Goal: Task Accomplishment & Management: Use online tool/utility

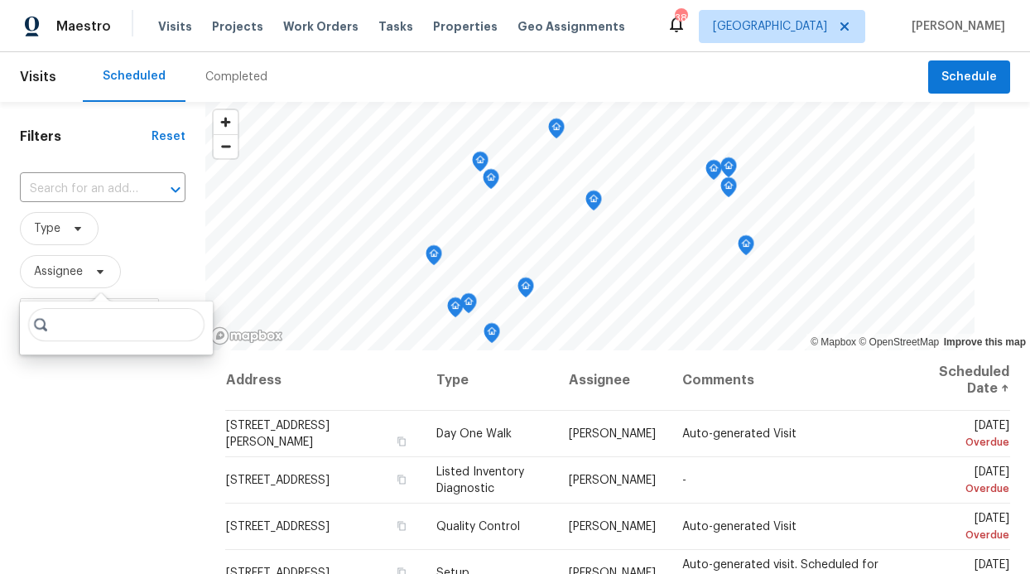
click at [233, 37] on div "Visits Projects Work Orders Tasks Properties Geo Assignments" at bounding box center [401, 26] width 487 height 33
click at [308, 34] on span "Work Orders" at bounding box center [320, 26] width 75 height 17
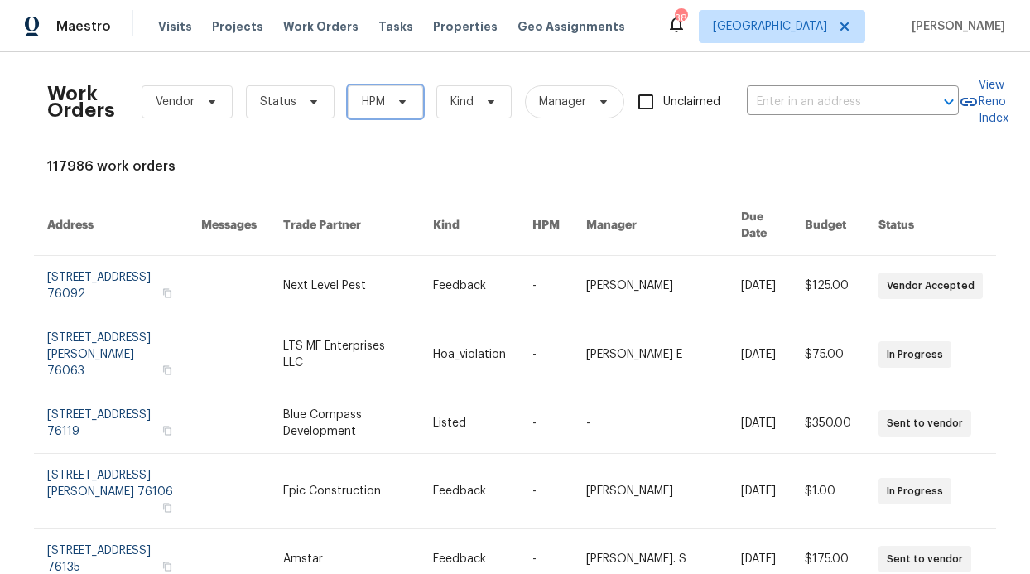
click at [376, 97] on span "HPM" at bounding box center [373, 102] width 23 height 17
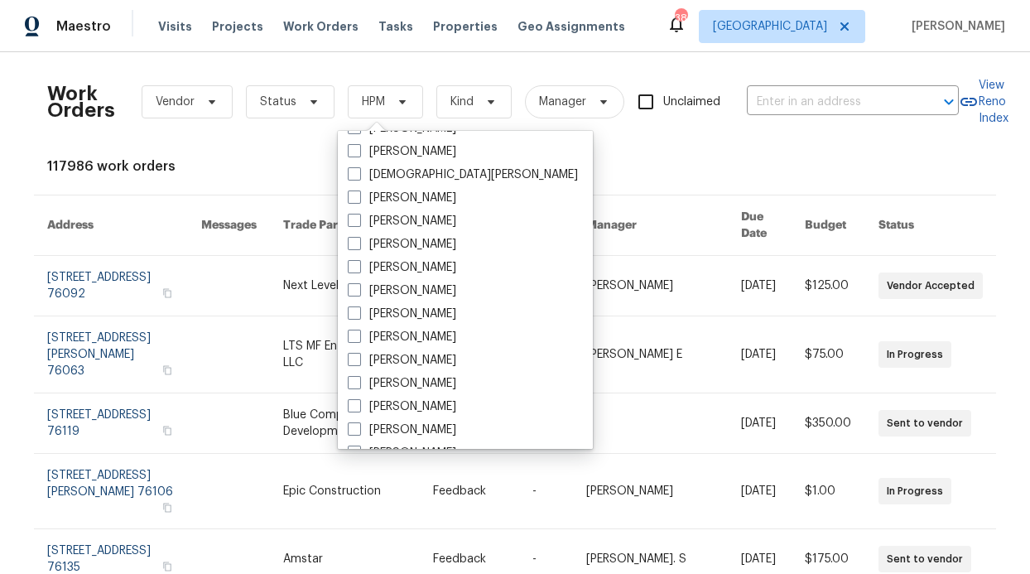
scroll to position [924, 0]
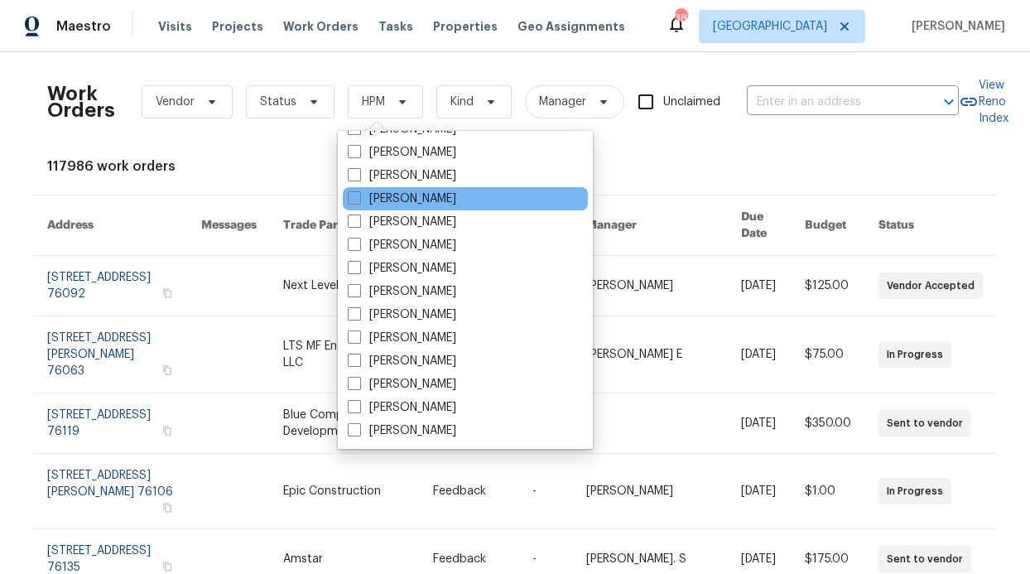
click at [413, 207] on div "[PERSON_NAME]" at bounding box center [465, 198] width 245 height 23
click at [412, 194] on label "[PERSON_NAME]" at bounding box center [402, 198] width 108 height 17
click at [358, 194] on input "[PERSON_NAME]" at bounding box center [353, 195] width 11 height 11
checkbox input "true"
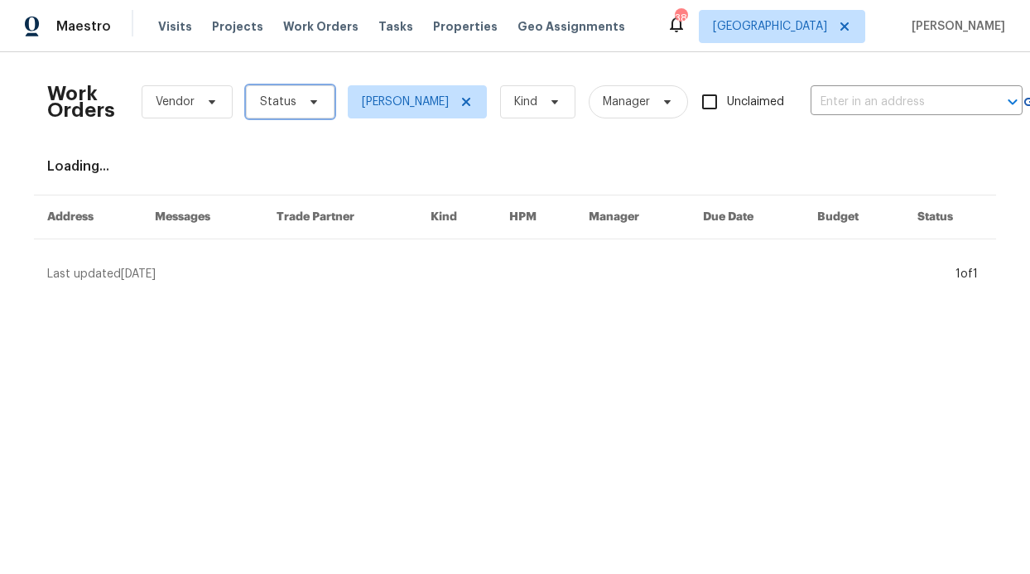
click at [323, 99] on span "Status" at bounding box center [290, 101] width 89 height 33
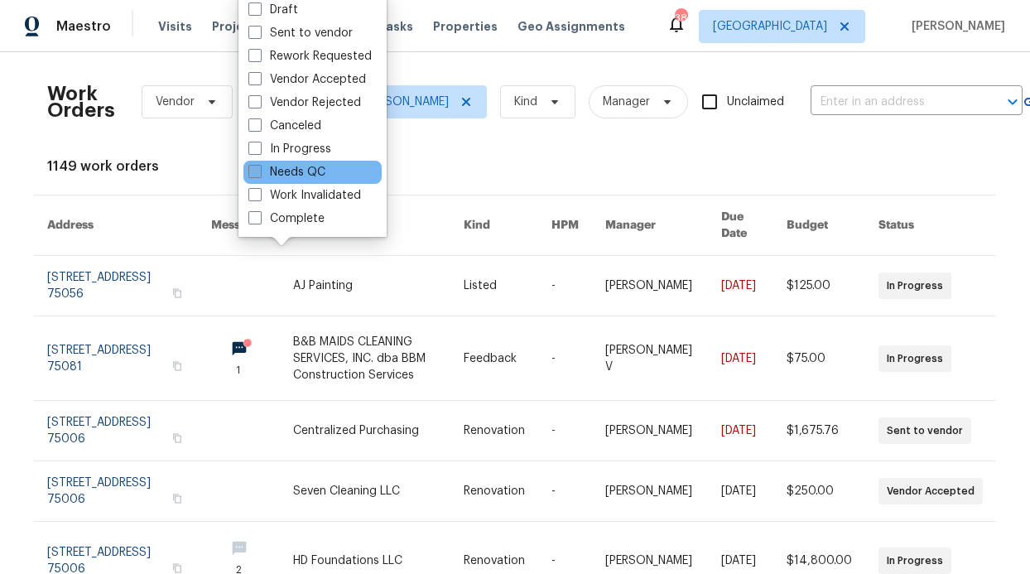
click at [314, 175] on label "Needs QC" at bounding box center [286, 172] width 77 height 17
click at [259, 175] on input "Needs QC" at bounding box center [253, 169] width 11 height 11
checkbox input "true"
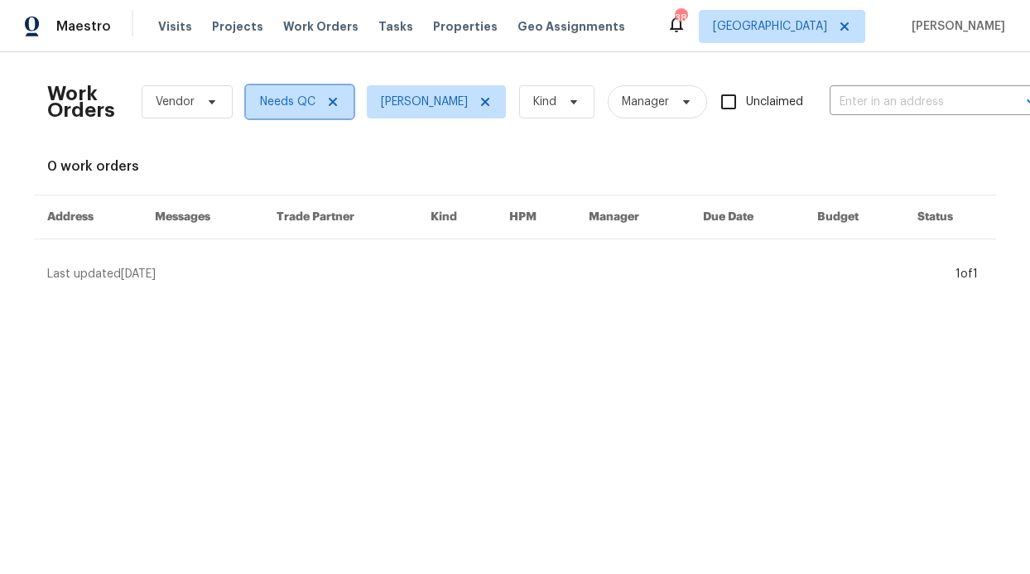
click at [329, 104] on icon at bounding box center [333, 102] width 8 height 8
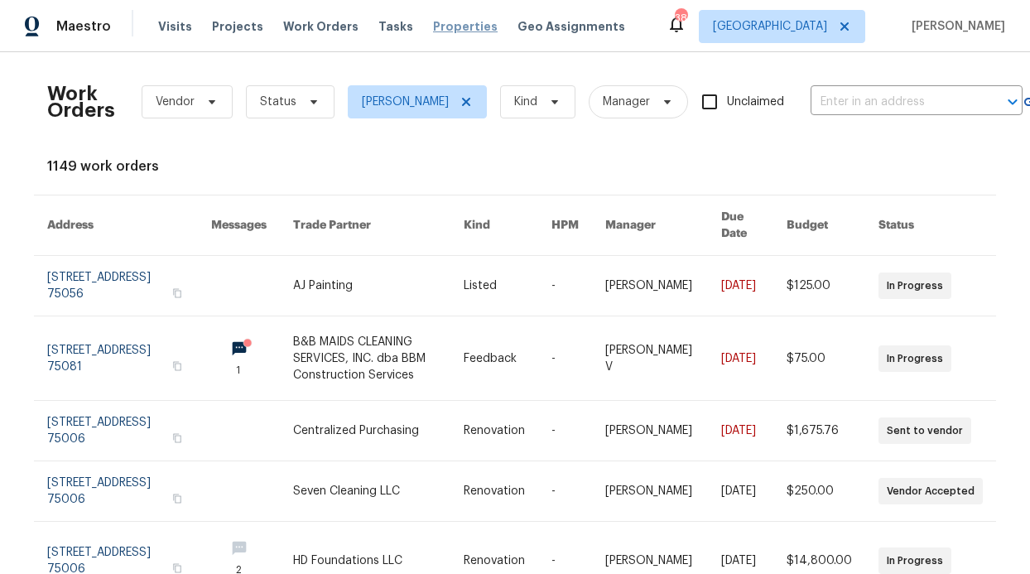
click at [433, 28] on span "Properties" at bounding box center [465, 26] width 65 height 17
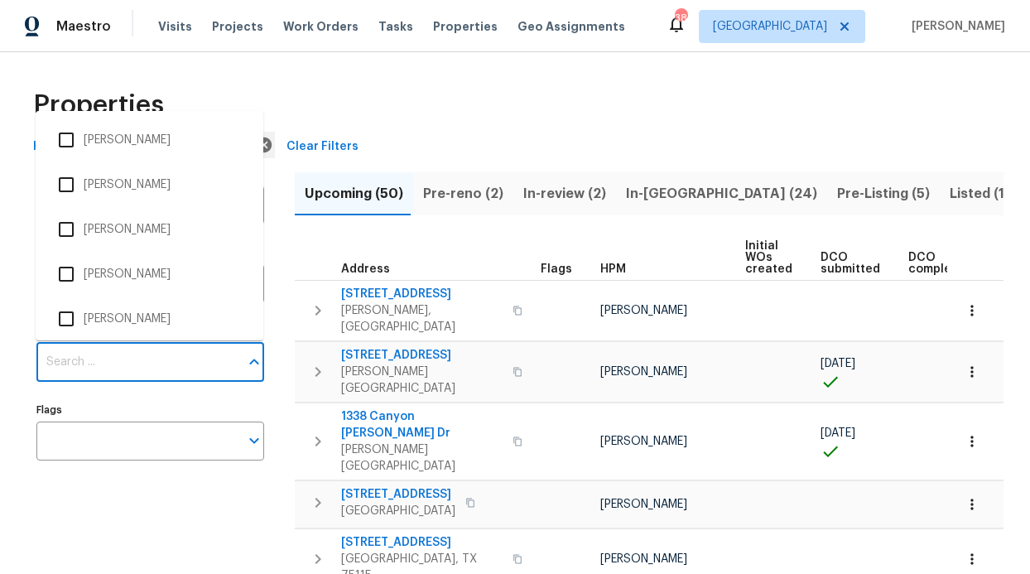
click at [130, 353] on input "Individuals" at bounding box center [137, 362] width 203 height 39
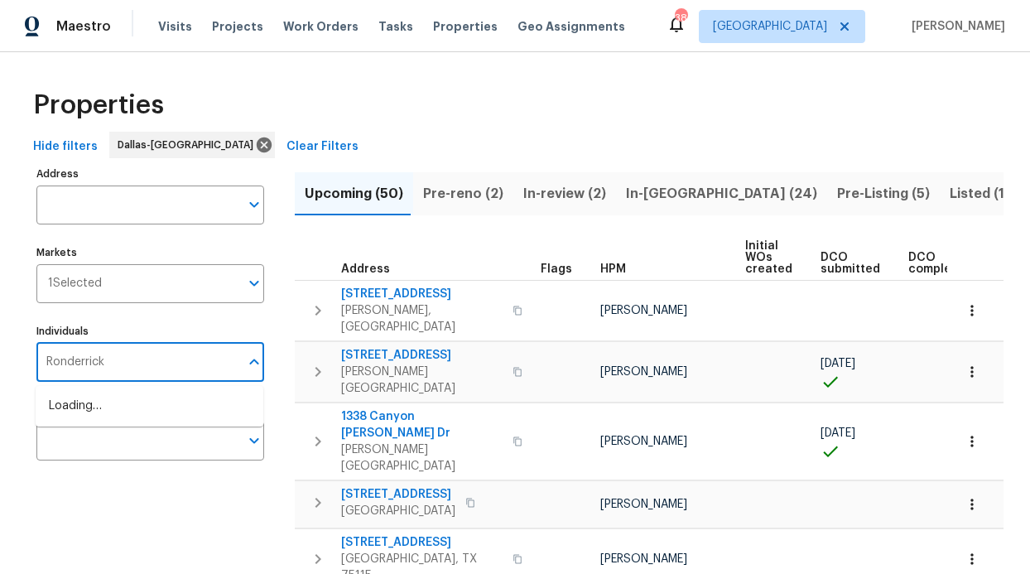
type input "Ronderrick"
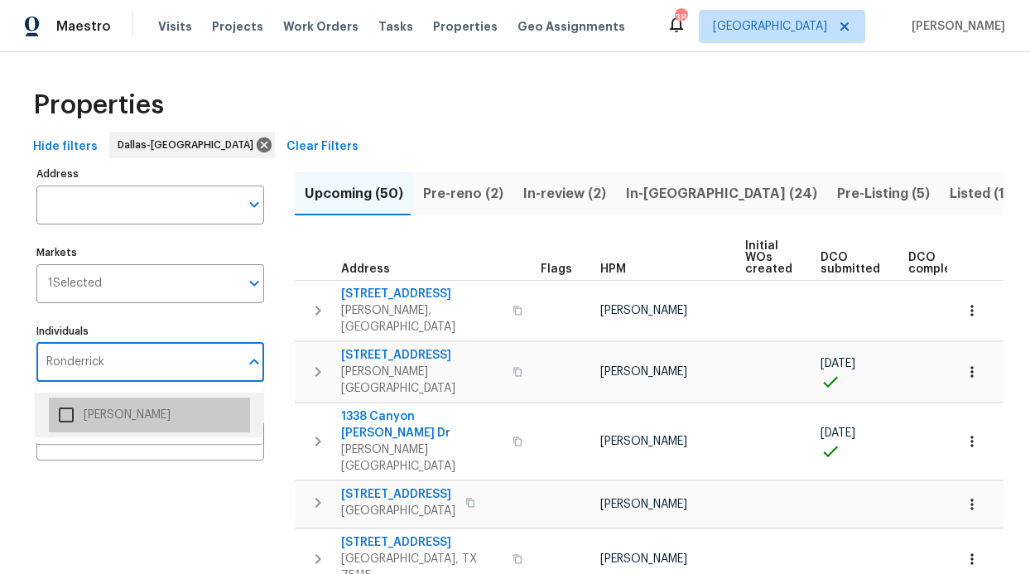
click at [135, 402] on li "[PERSON_NAME]" at bounding box center [149, 414] width 201 height 35
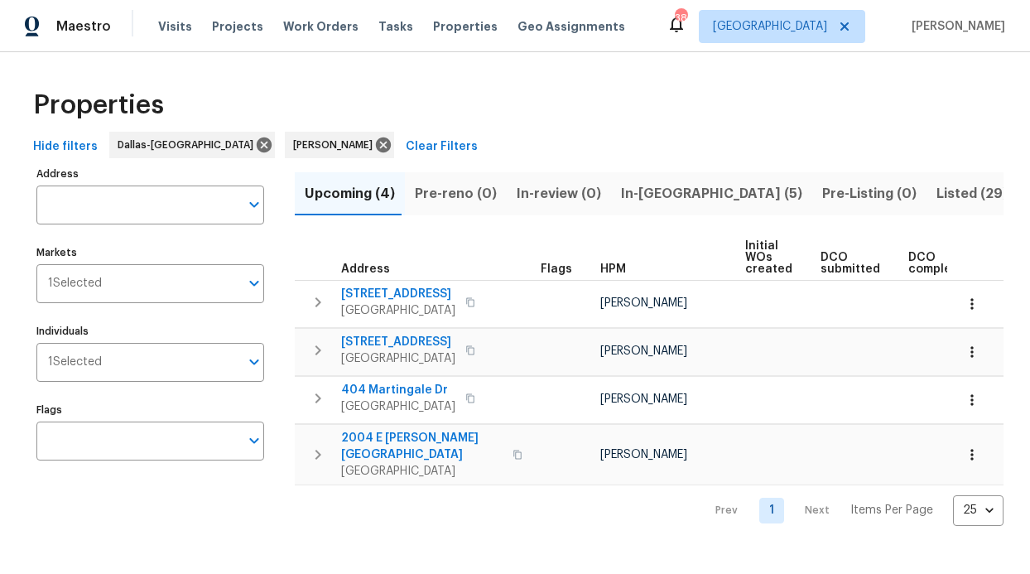
click at [642, 182] on span "In-reno (5)" at bounding box center [711, 193] width 181 height 23
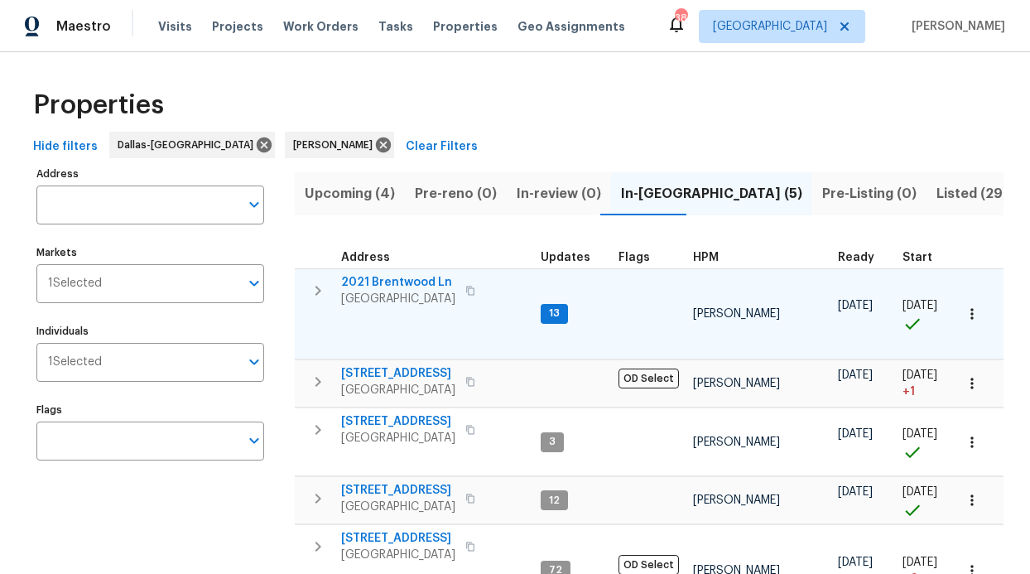
click at [406, 277] on span "2021 Brentwood Ln" at bounding box center [398, 282] width 114 height 17
click at [390, 282] on span "2021 Brentwood Ln" at bounding box center [398, 282] width 114 height 17
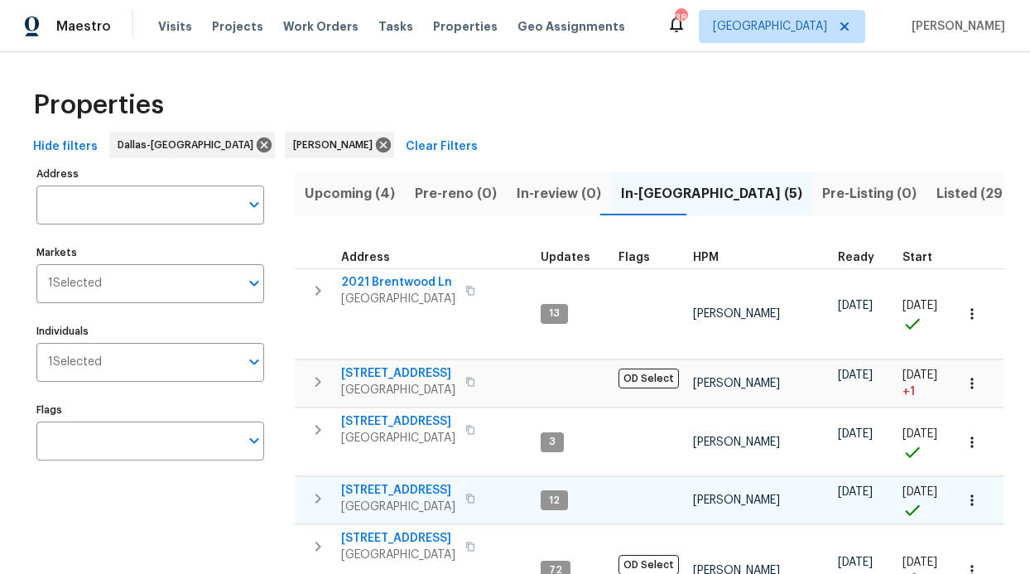
click at [398, 498] on span "Plano, TX 75025" at bounding box center [398, 506] width 114 height 17
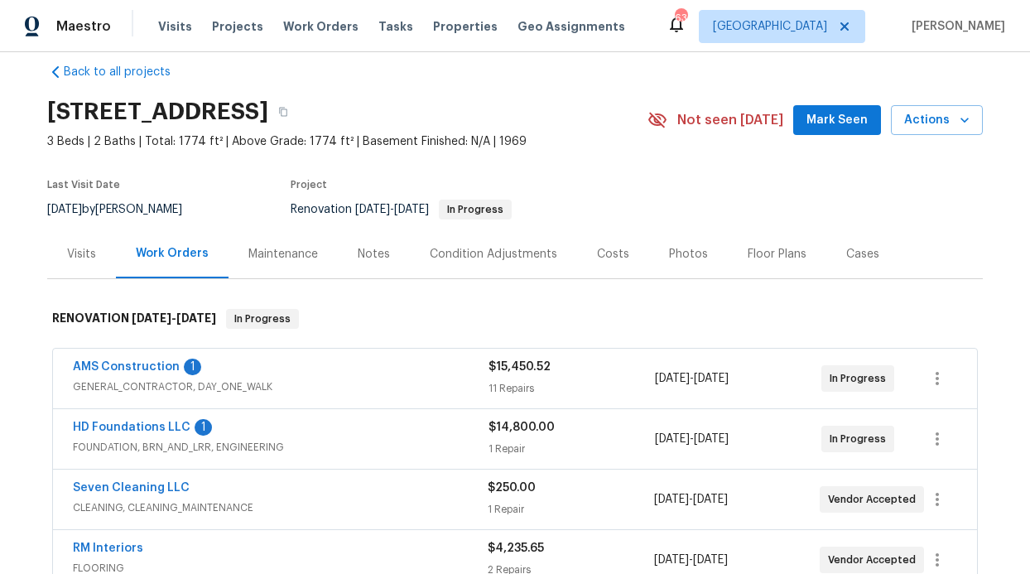
scroll to position [22, 0]
click at [126, 372] on span "AMS Construction" at bounding box center [126, 366] width 107 height 17
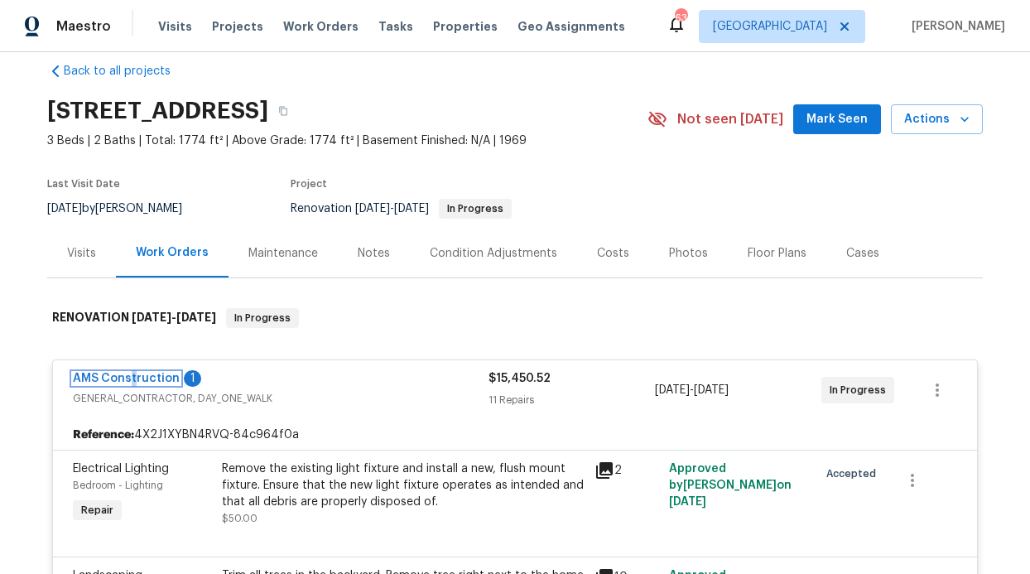
click at [158, 380] on link "AMS Construction" at bounding box center [126, 378] width 107 height 12
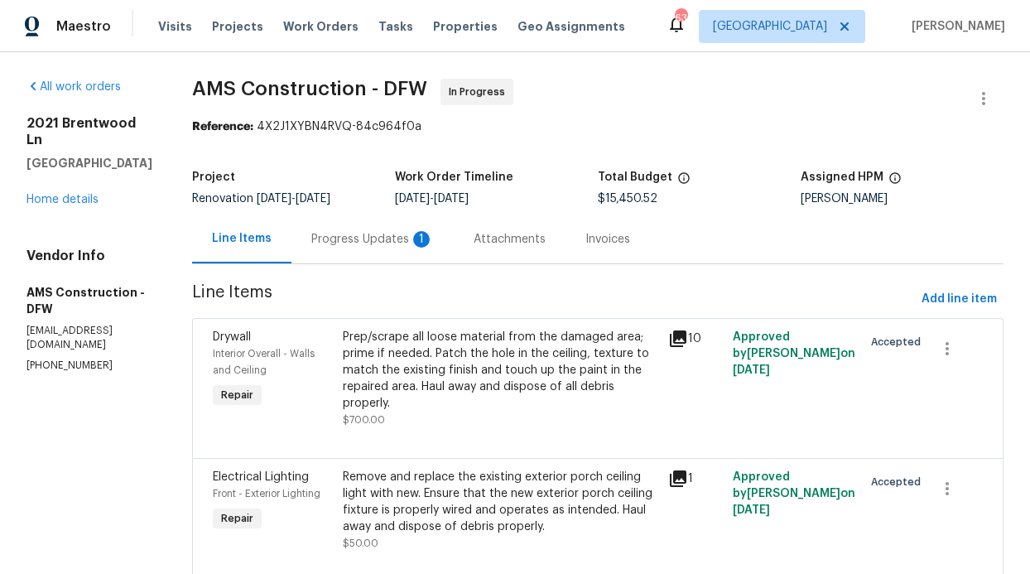
click at [359, 232] on div "Progress Updates 1" at bounding box center [372, 239] width 122 height 17
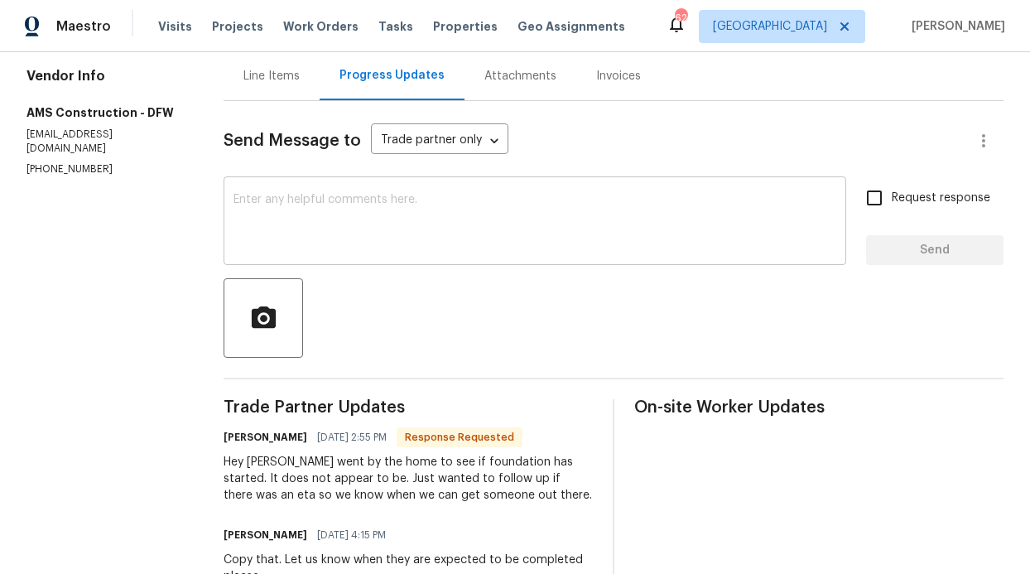
scroll to position [163, 0]
click at [273, 209] on textarea at bounding box center [534, 223] width 603 height 58
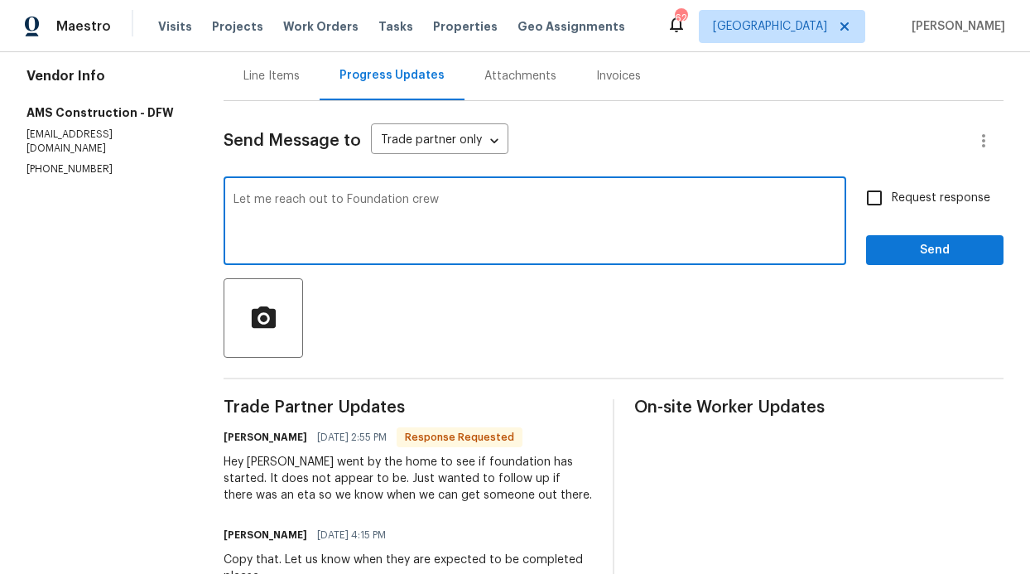
type textarea "Let me reach out to Foundation crew"
click at [904, 280] on div at bounding box center [613, 317] width 780 height 79
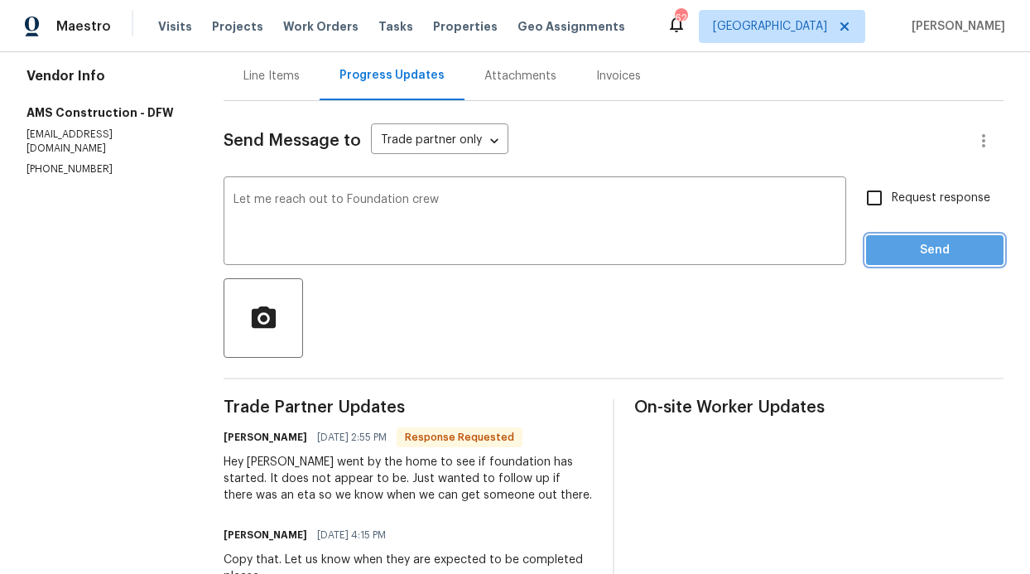
click at [915, 261] on button "Send" at bounding box center [934, 250] width 137 height 31
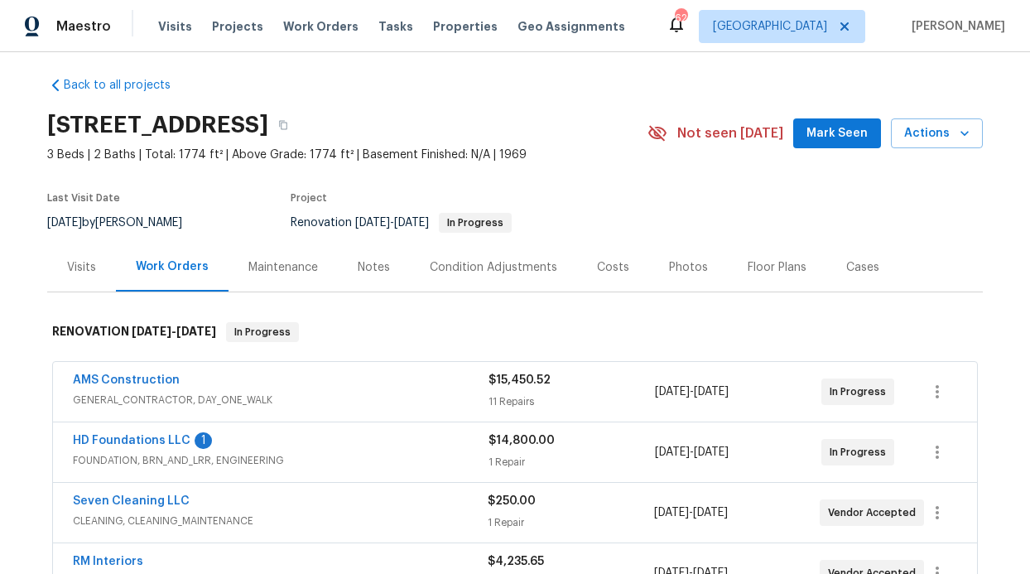
scroll to position [9, 0]
click at [150, 436] on link "HD Foundations LLC" at bounding box center [132, 440] width 118 height 12
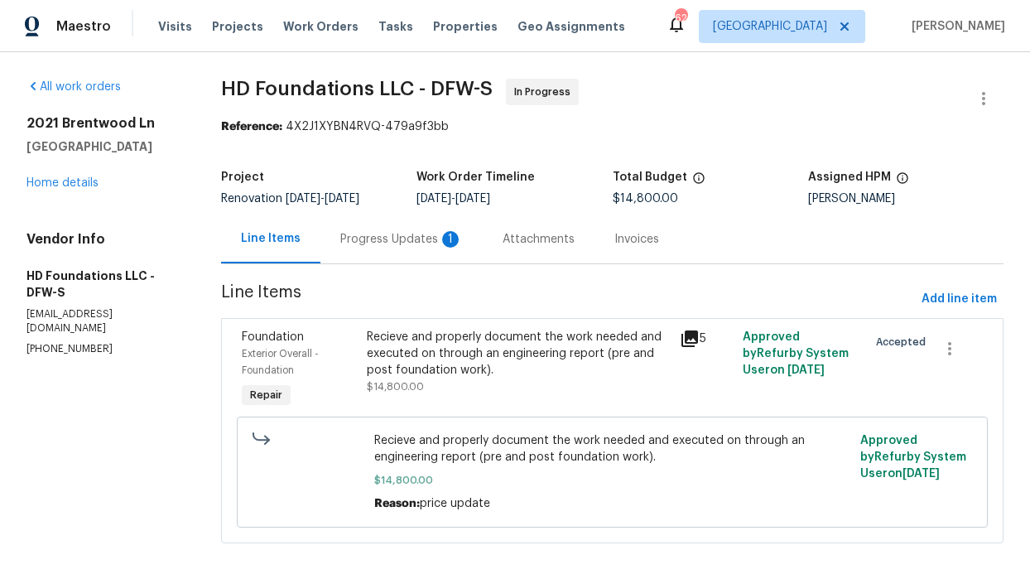
click at [390, 233] on div "Progress Updates 1" at bounding box center [401, 239] width 122 height 17
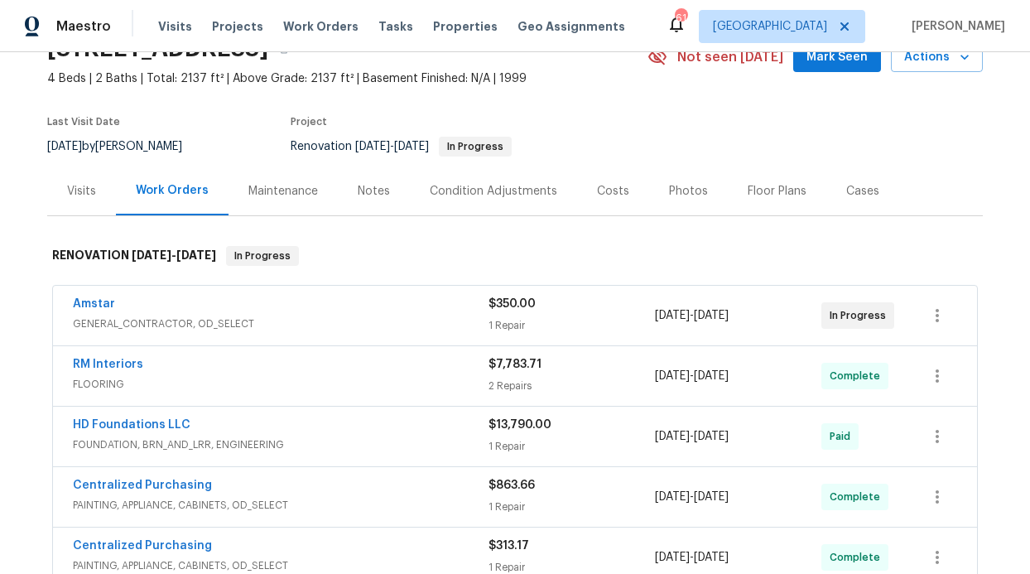
scroll to position [109, 0]
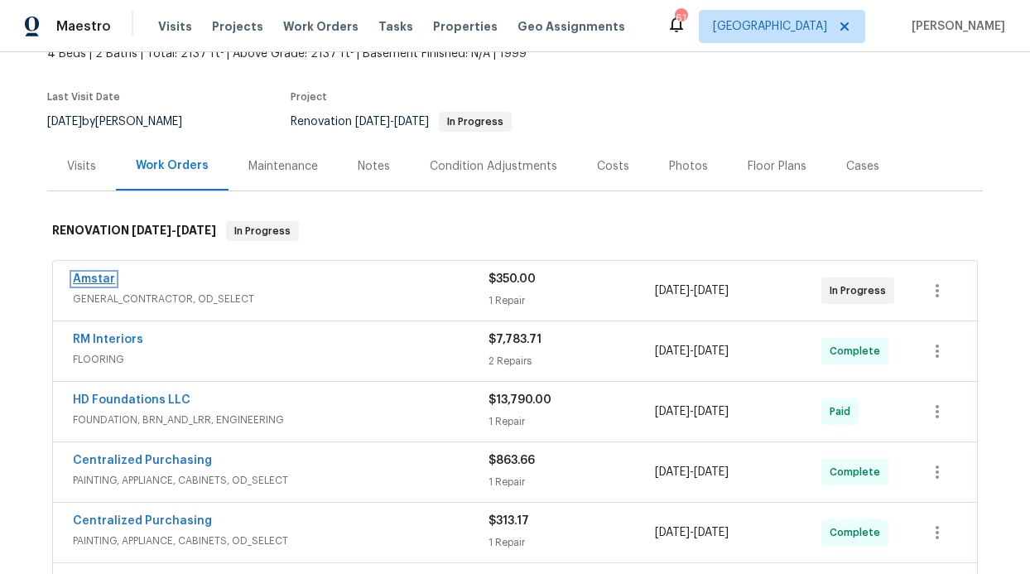
click at [74, 275] on link "Amstar" at bounding box center [94, 279] width 42 height 12
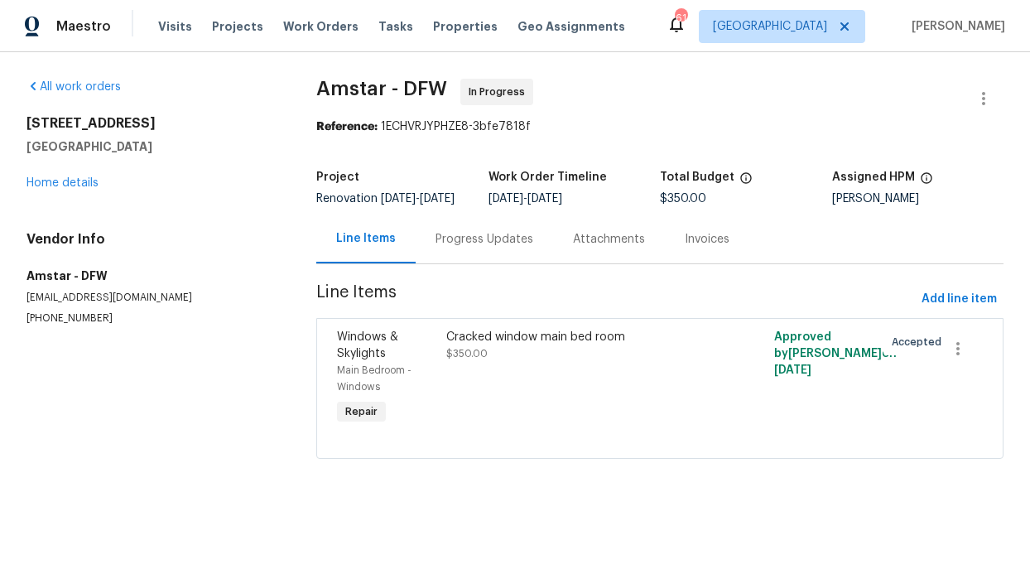
click at [472, 247] on div "Progress Updates" at bounding box center [484, 239] width 98 height 17
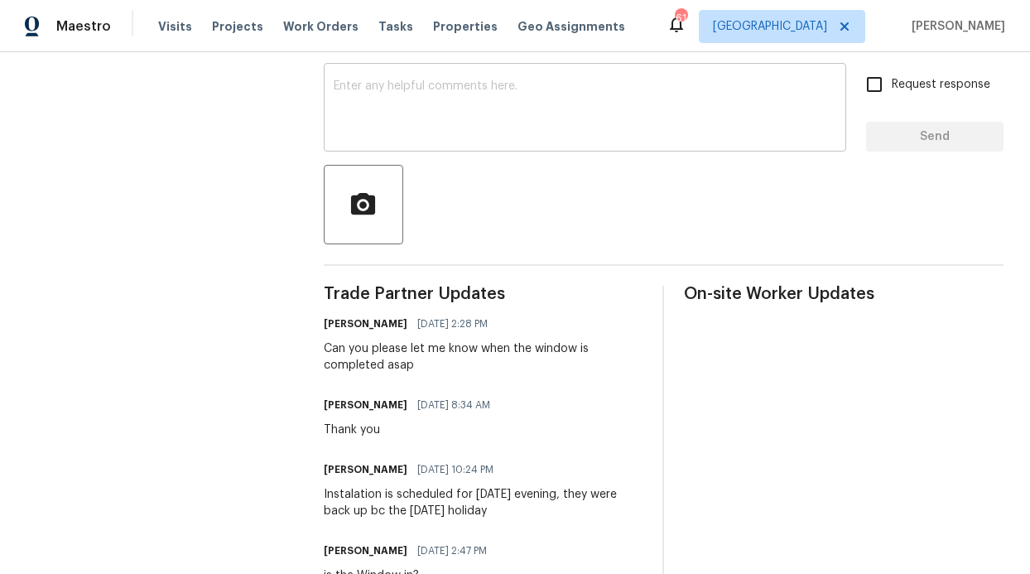
scroll to position [258, 0]
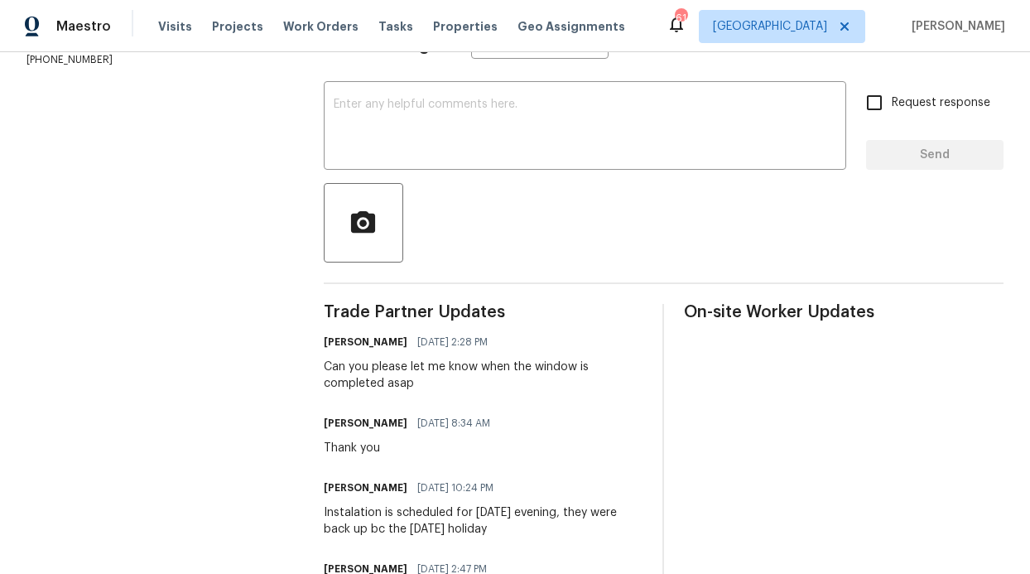
drag, startPoint x: 870, startPoint y: 115, endPoint x: 850, endPoint y: 127, distance: 23.0
click at [871, 115] on input "Request response" at bounding box center [874, 102] width 35 height 35
checkbox input "true"
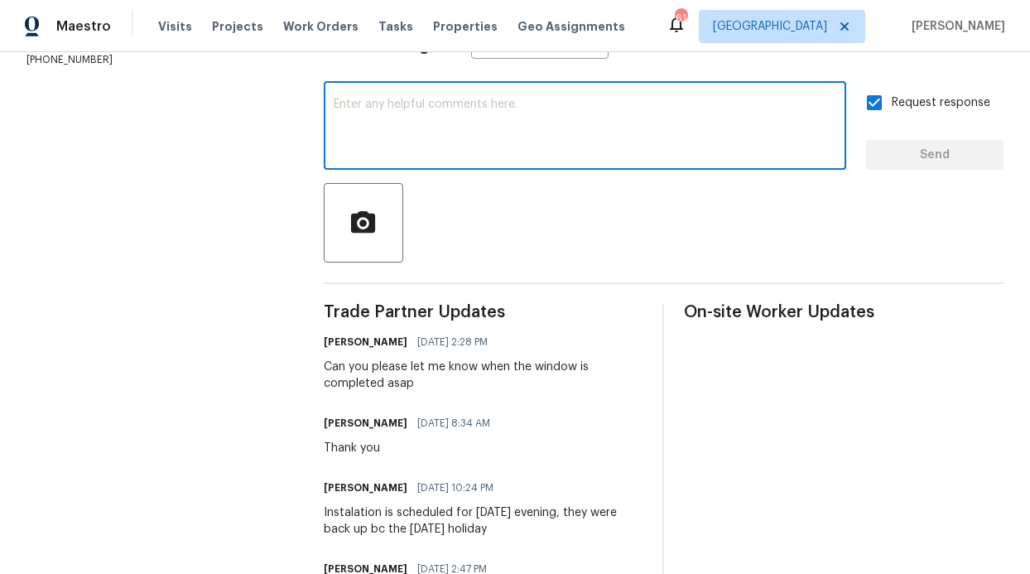
click at [623, 156] on textarea at bounding box center [585, 127] width 502 height 58
type textarea "D"
type textarea "DO we have the window?"
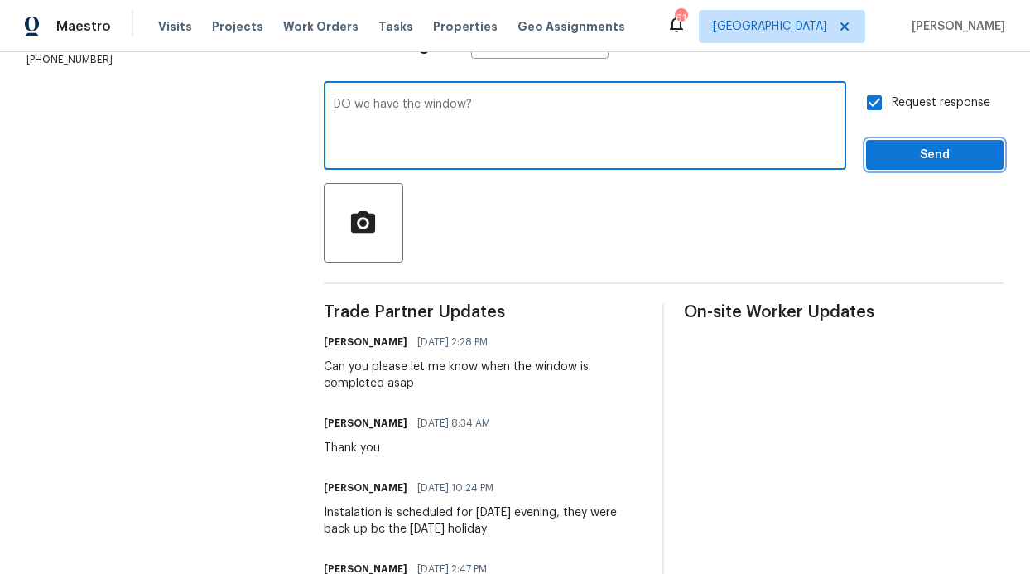
click at [958, 166] on span "Send" at bounding box center [934, 155] width 111 height 21
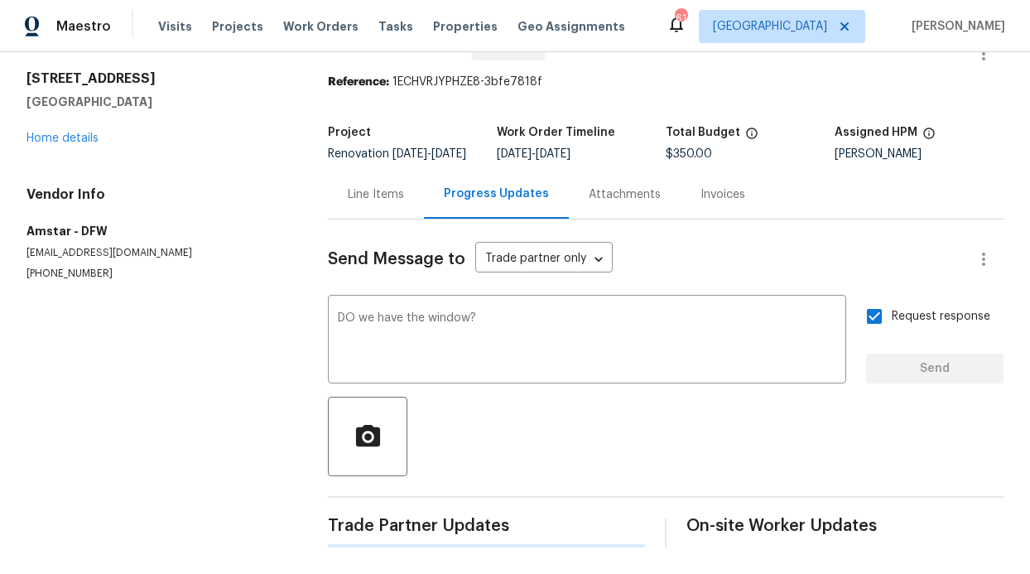
scroll to position [0, 0]
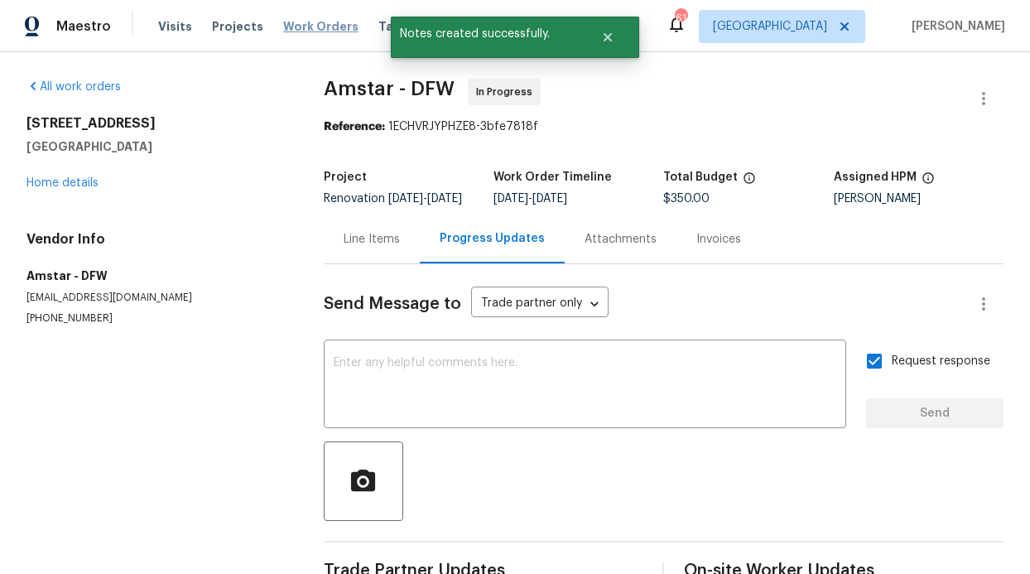
click at [321, 17] on div "Visits Projects Work Orders Tasks Properties Geo Assignments" at bounding box center [401, 26] width 487 height 33
click at [315, 24] on span "Work Orders" at bounding box center [320, 26] width 75 height 17
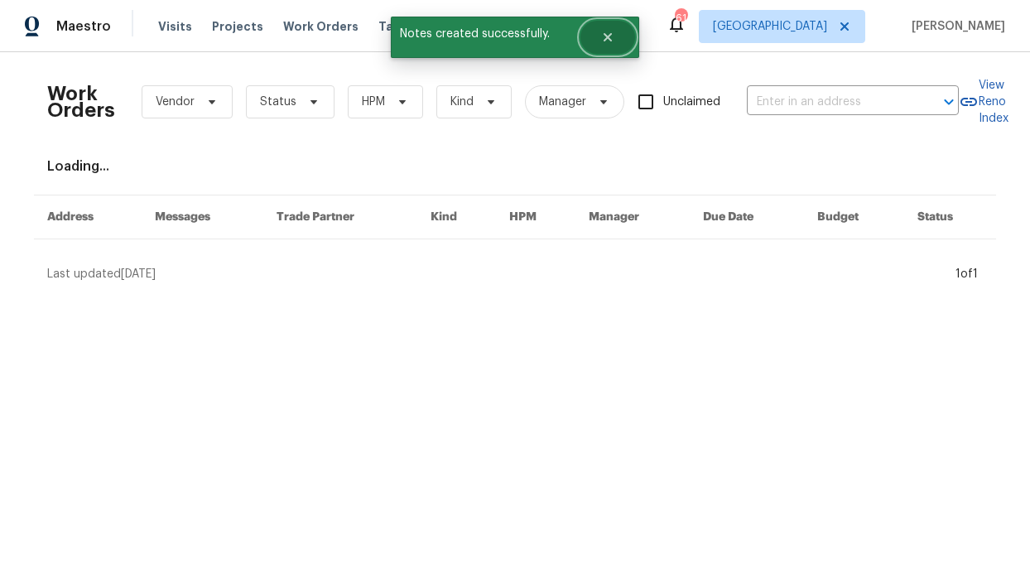
click at [626, 32] on button "Close" at bounding box center [607, 37] width 55 height 33
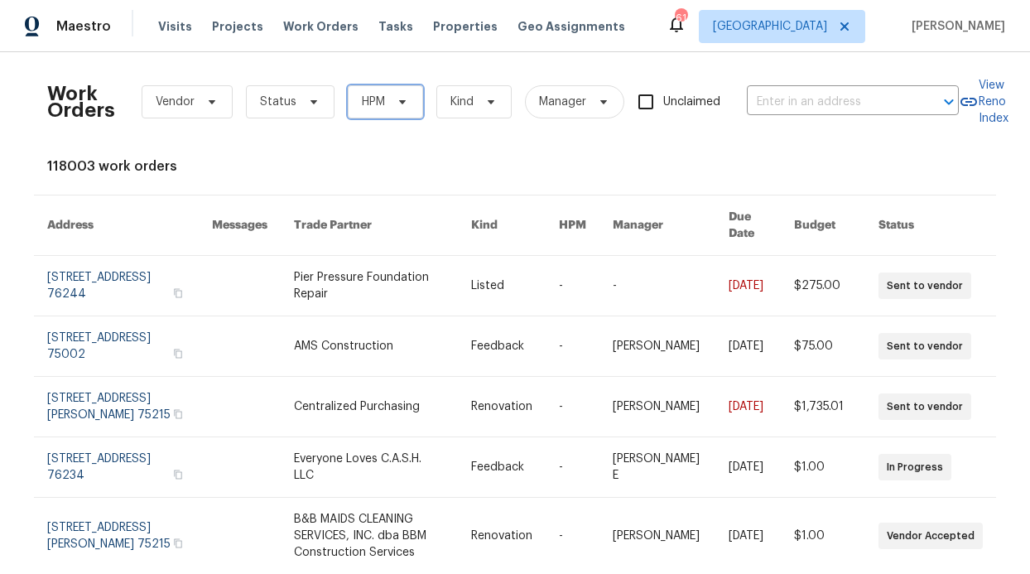
click at [396, 96] on icon at bounding box center [402, 101] width 13 height 13
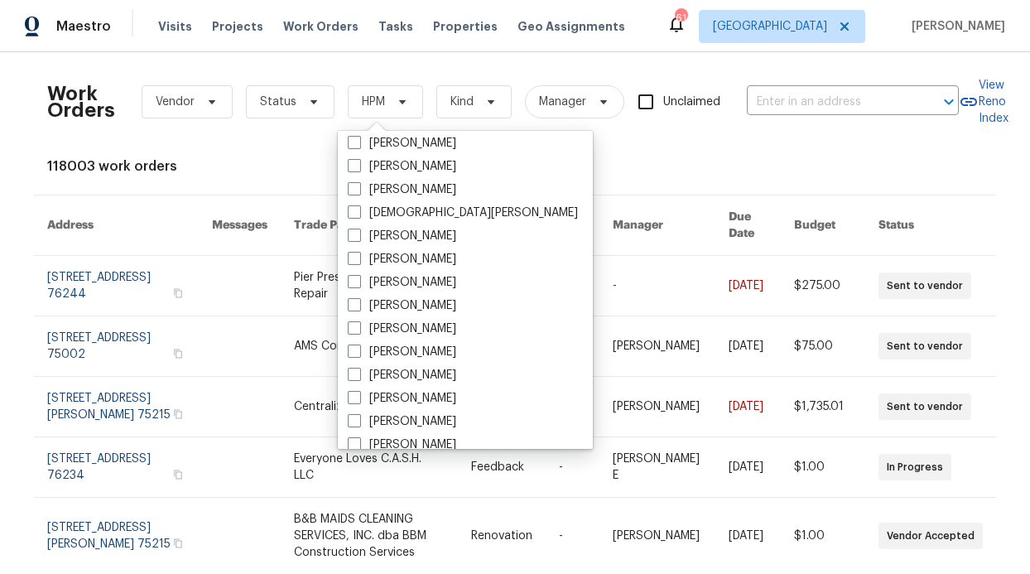
scroll to position [800, 0]
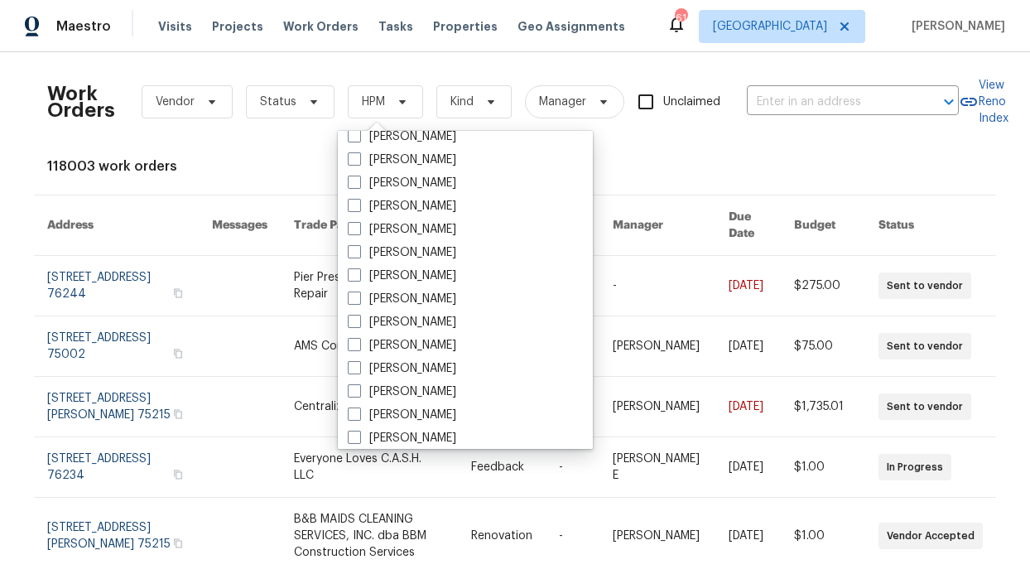
click at [413, 318] on label "[PERSON_NAME]" at bounding box center [402, 322] width 108 height 17
click at [358, 318] on input "[PERSON_NAME]" at bounding box center [353, 319] width 11 height 11
checkbox input "true"
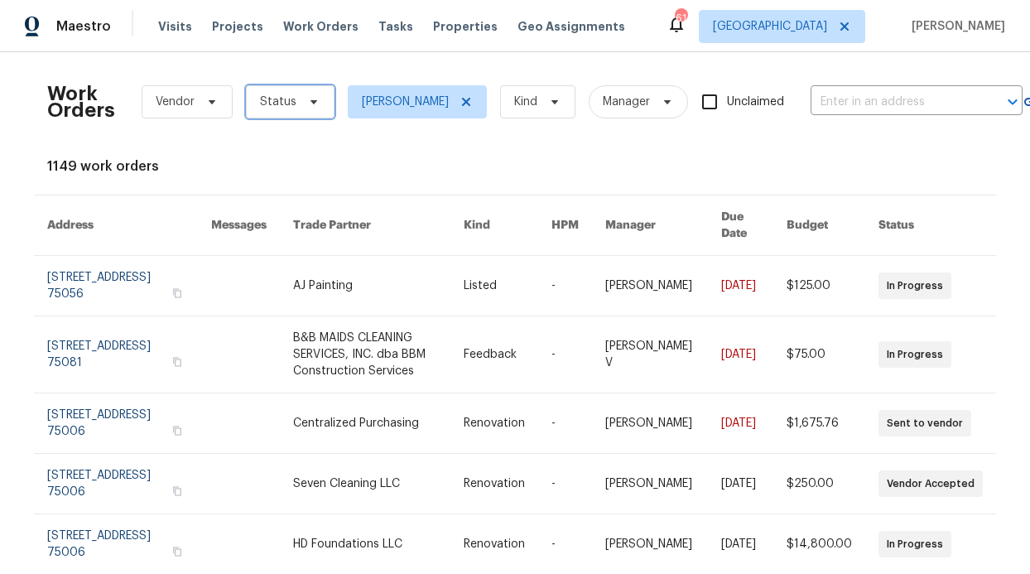
click at [287, 111] on span "Status" at bounding box center [290, 101] width 89 height 33
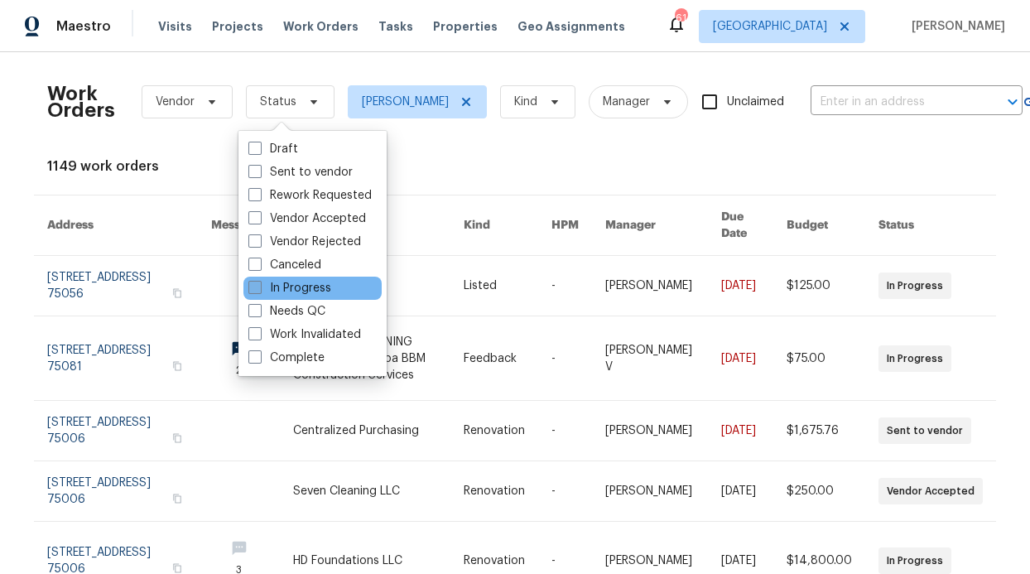
click at [303, 281] on label "In Progress" at bounding box center [289, 288] width 83 height 17
click at [259, 281] on input "In Progress" at bounding box center [253, 285] width 11 height 11
checkbox input "true"
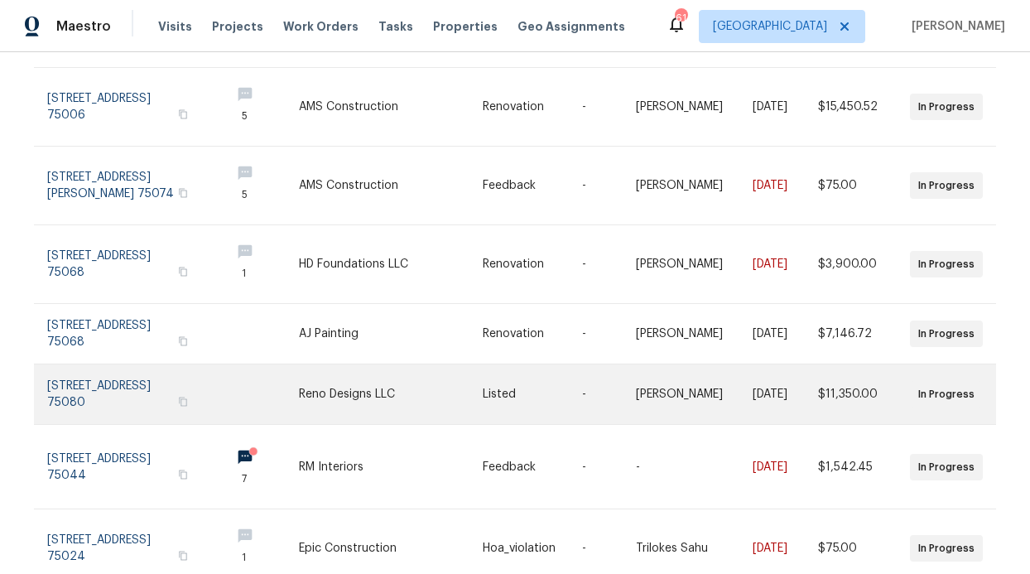
scroll to position [489, 0]
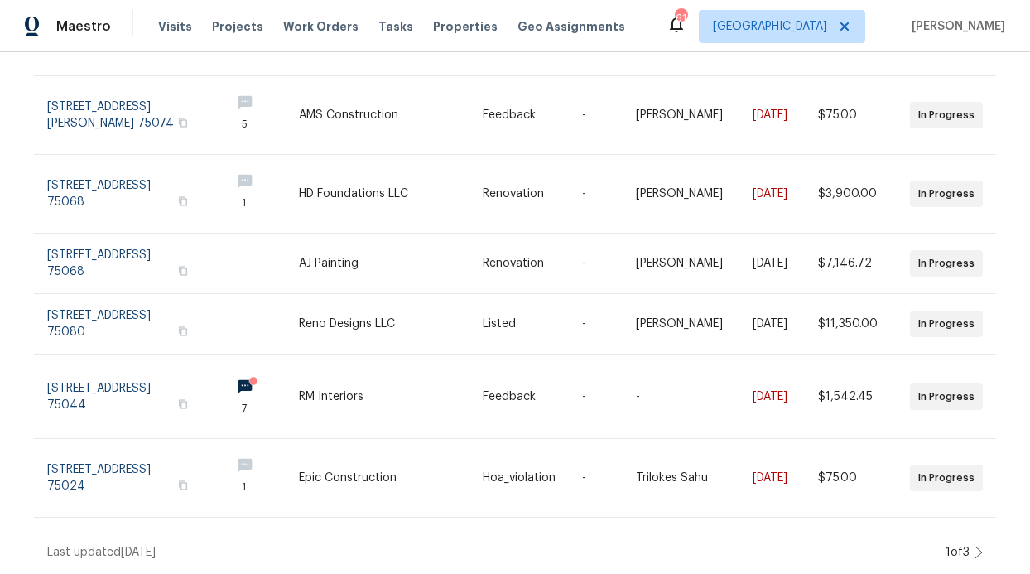
click at [974, 545] on icon at bounding box center [978, 551] width 8 height 13
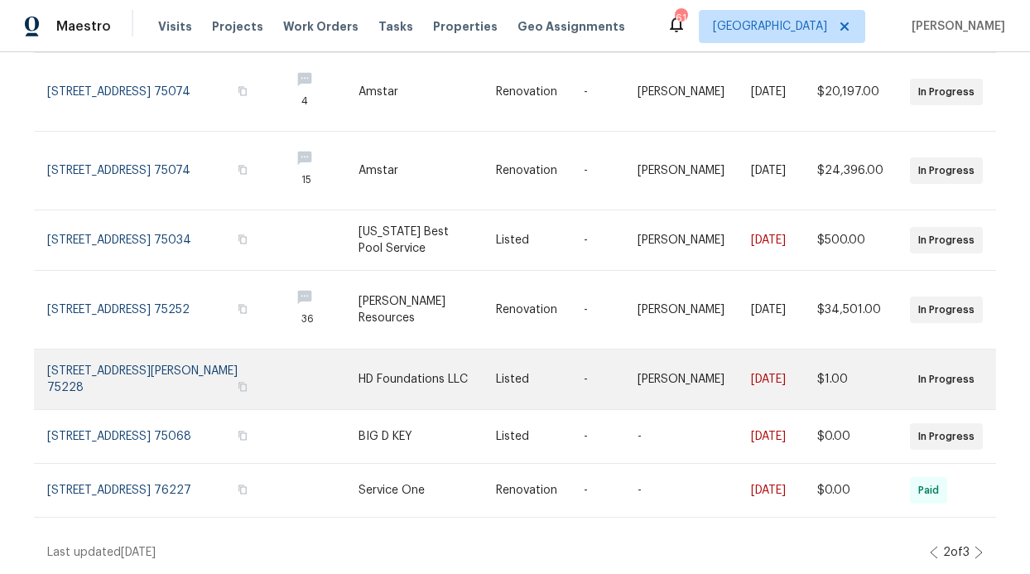
scroll to position [118, 0]
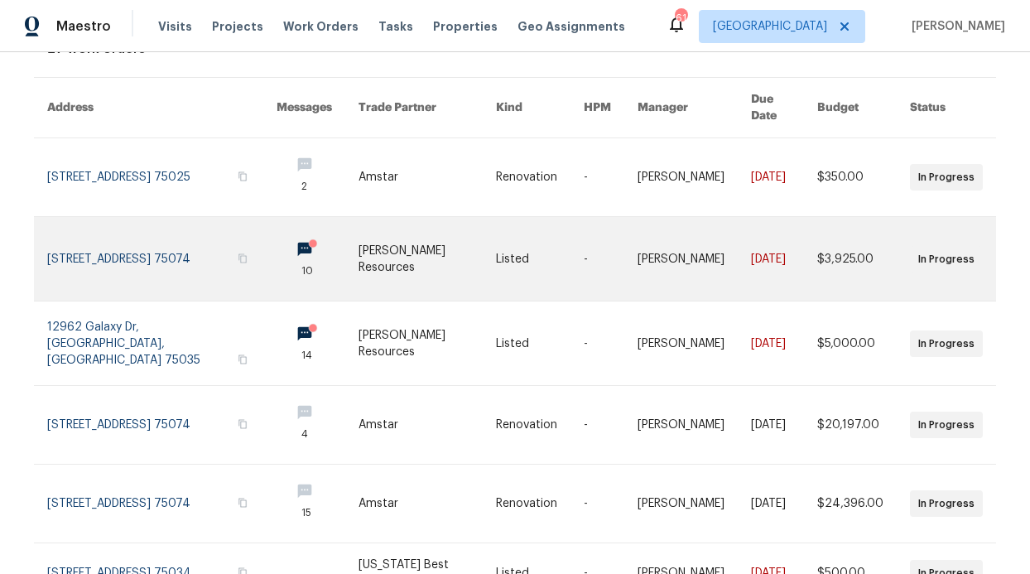
click at [295, 234] on link at bounding box center [317, 259] width 82 height 84
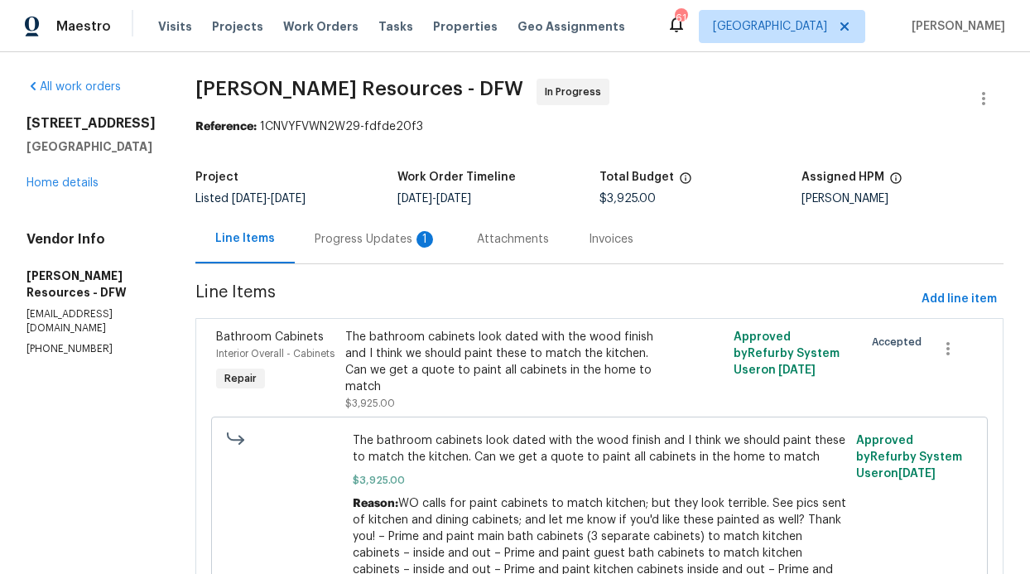
click at [437, 236] on div "Progress Updates 1" at bounding box center [376, 239] width 122 height 17
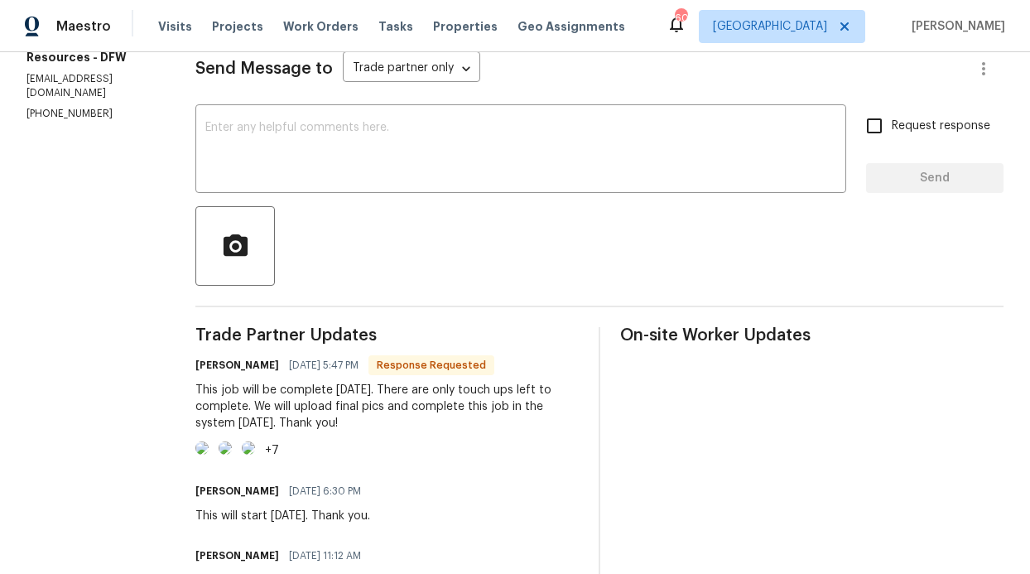
scroll to position [236, 0]
click at [330, 131] on textarea at bounding box center [520, 150] width 631 height 58
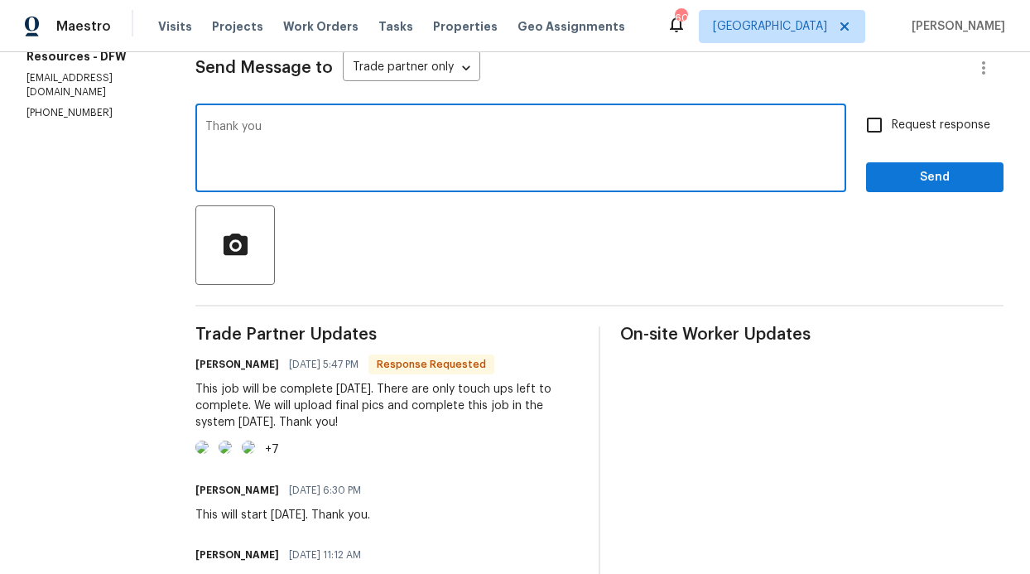
type textarea "Thank you"
click at [937, 170] on span "Send" at bounding box center [934, 177] width 111 height 21
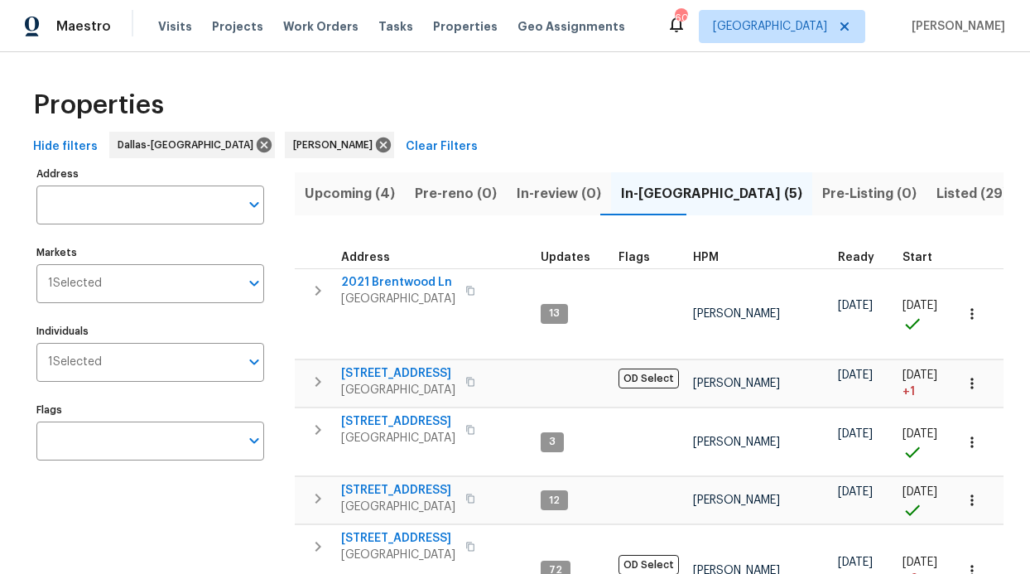
click at [170, 37] on div "Visits Projects Work Orders Tasks Properties Geo Assignments" at bounding box center [401, 26] width 487 height 33
click at [183, 22] on span "Visits" at bounding box center [175, 26] width 34 height 17
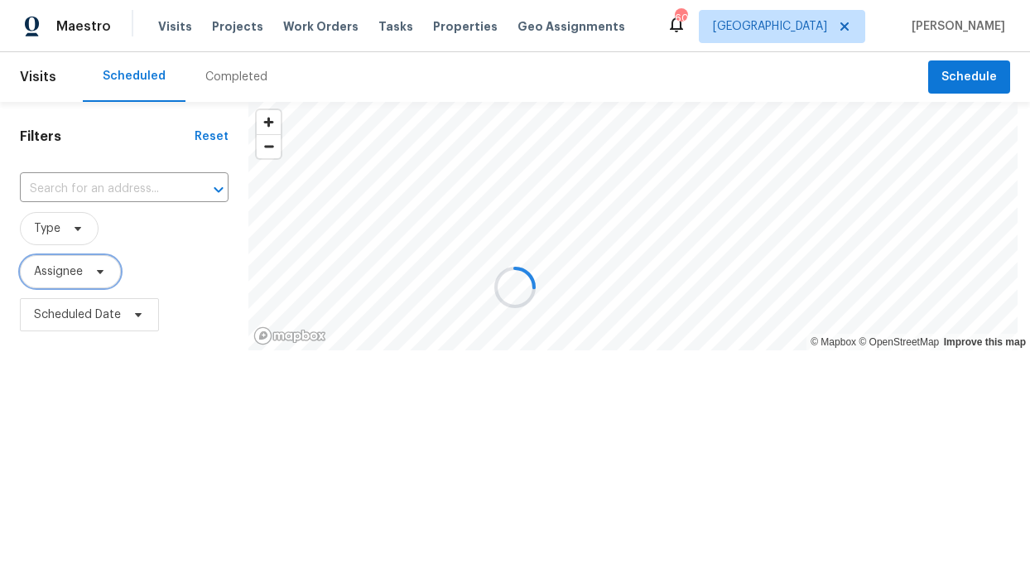
click at [86, 281] on span "Assignee" at bounding box center [70, 271] width 101 height 33
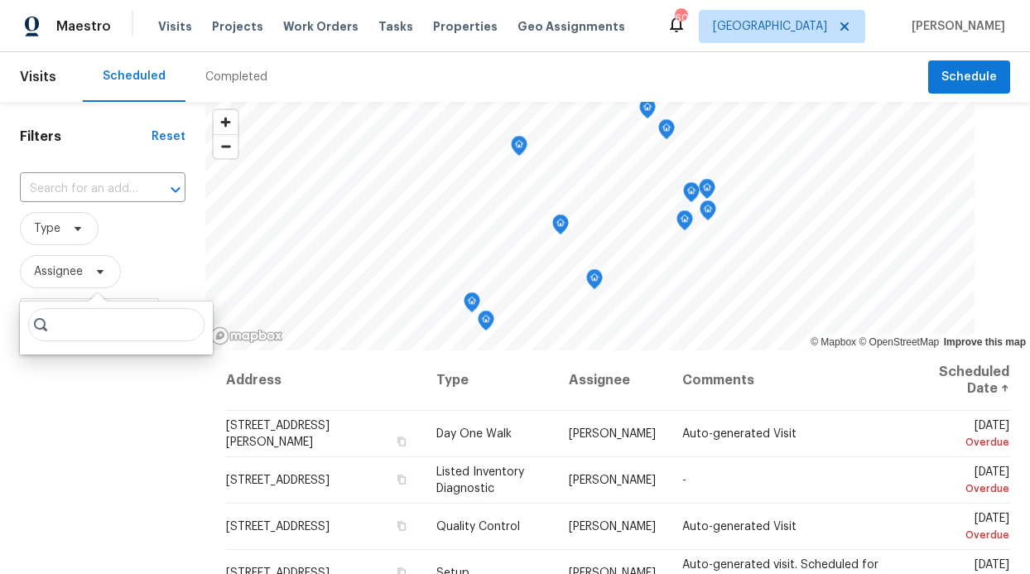
drag, startPoint x: 94, startPoint y: 332, endPoint x: 95, endPoint y: 323, distance: 9.1
click at [94, 332] on input "search" at bounding box center [116, 324] width 176 height 33
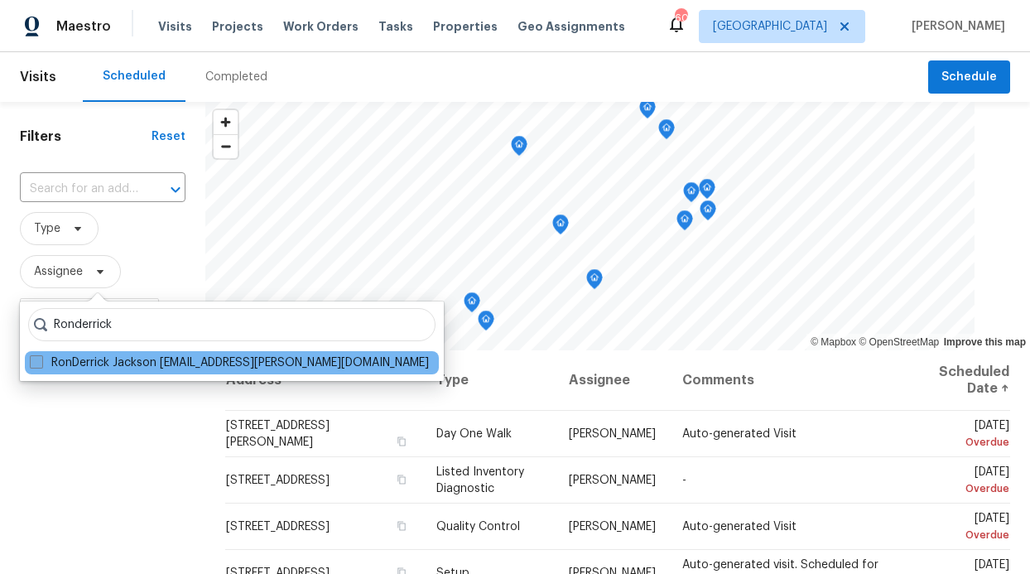
type input "Ronderrick"
click at [196, 367] on label "RonDerrick Jackson ron.jackson@opendoor.com" at bounding box center [229, 362] width 399 height 17
click at [41, 365] on input "RonDerrick Jackson ron.jackson@opendoor.com" at bounding box center [35, 359] width 11 height 11
checkbox input "true"
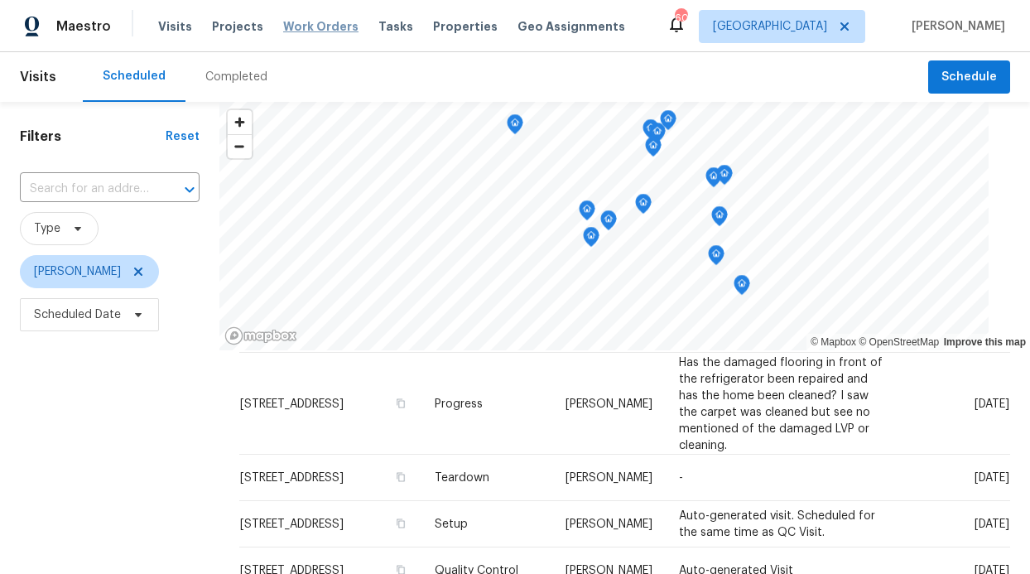
click at [283, 33] on span "Work Orders" at bounding box center [320, 26] width 75 height 17
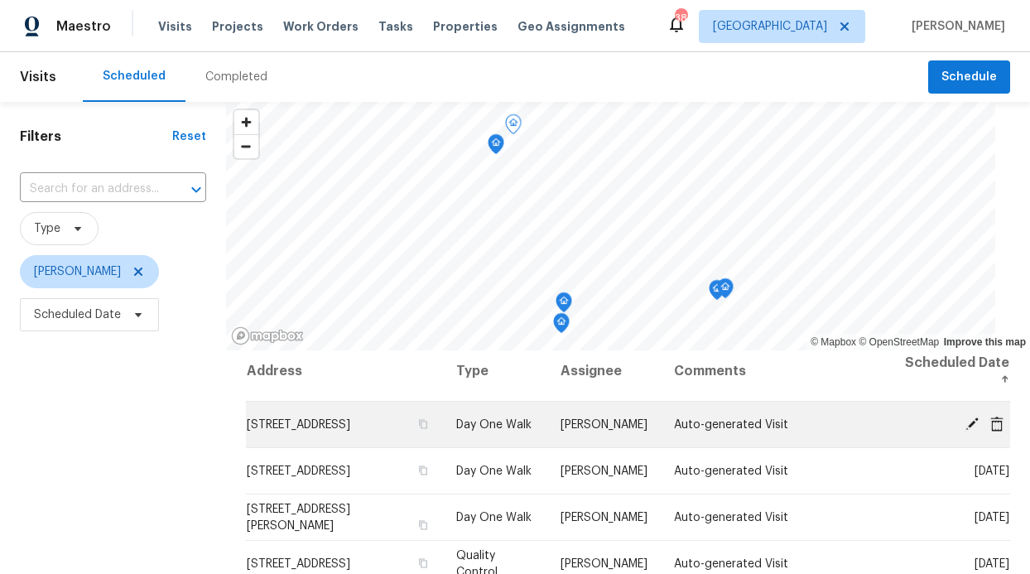
scroll to position [16, 0]
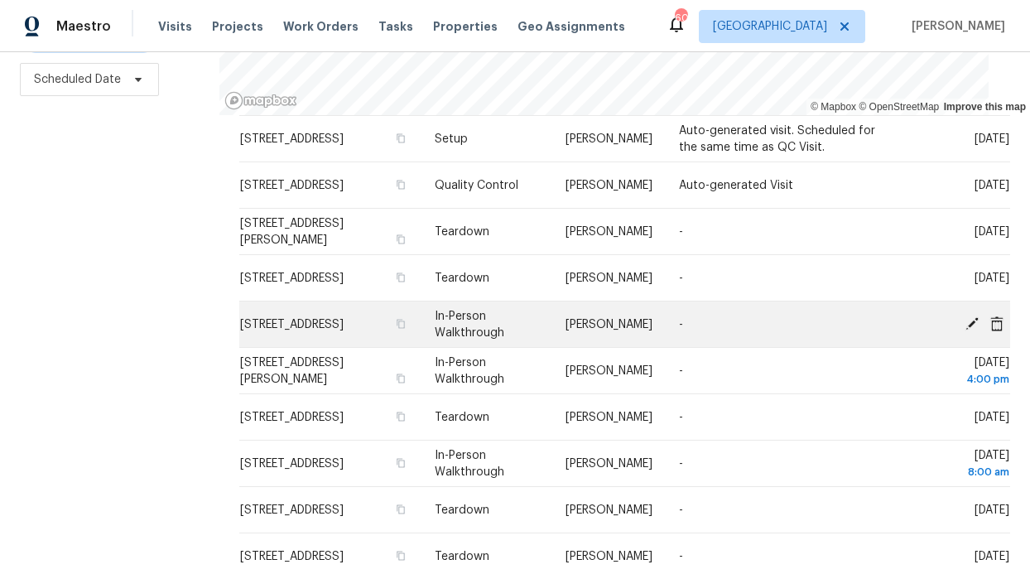
scroll to position [209, 0]
